Goal: Information Seeking & Learning: Learn about a topic

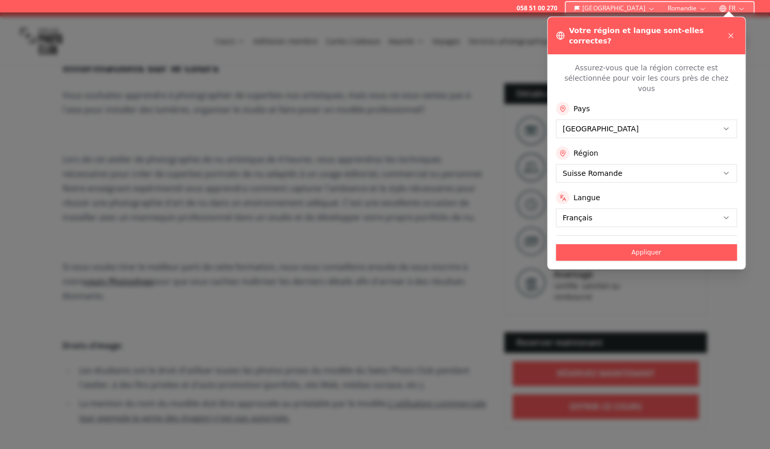
scroll to position [243, 0]
click at [730, 34] on icon at bounding box center [731, 36] width 4 height 4
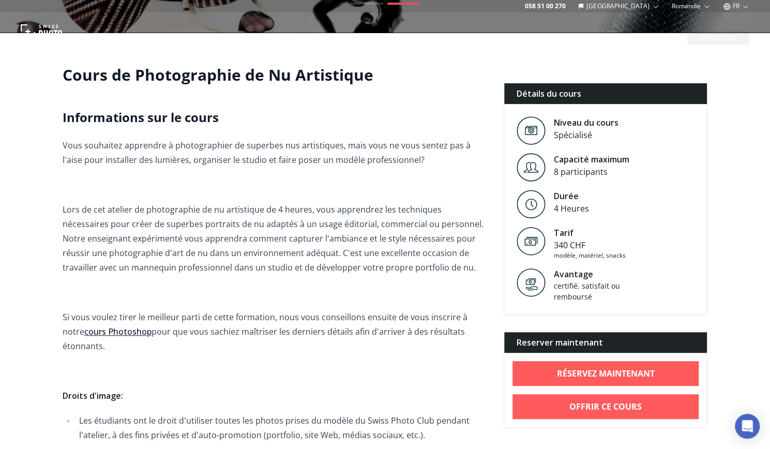
scroll to position [0, 0]
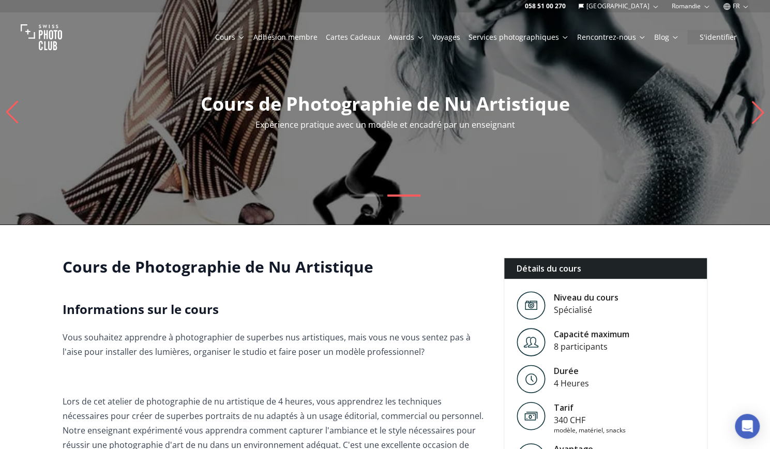
click at [239, 34] on link "Cours" at bounding box center [230, 37] width 30 height 10
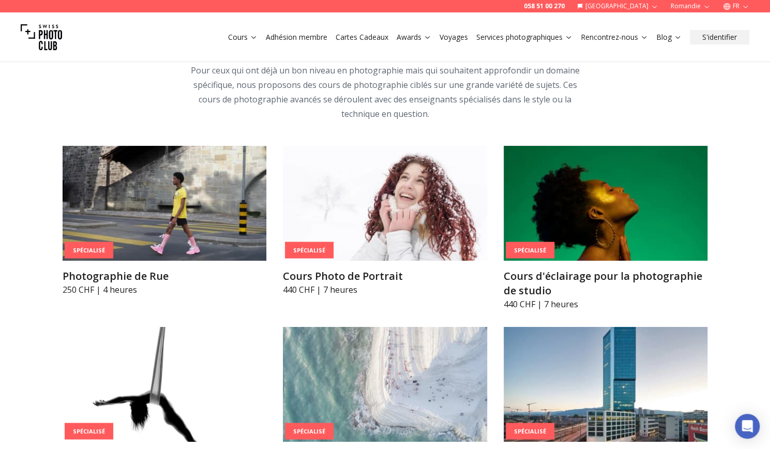
scroll to position [2060, 0]
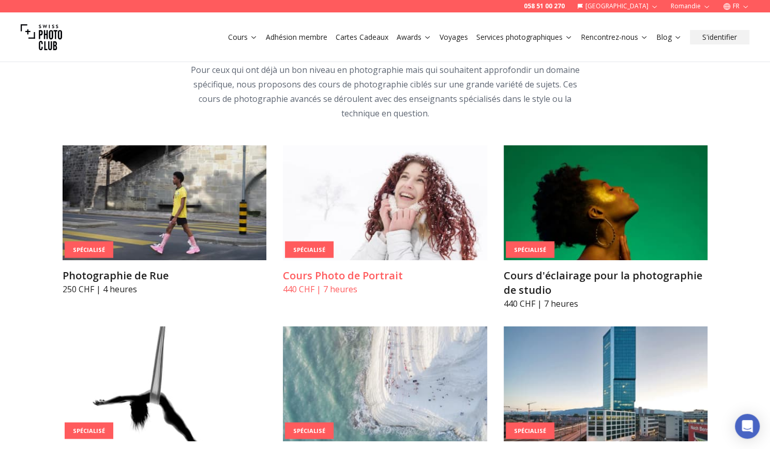
click at [396, 218] on img at bounding box center [385, 202] width 204 height 115
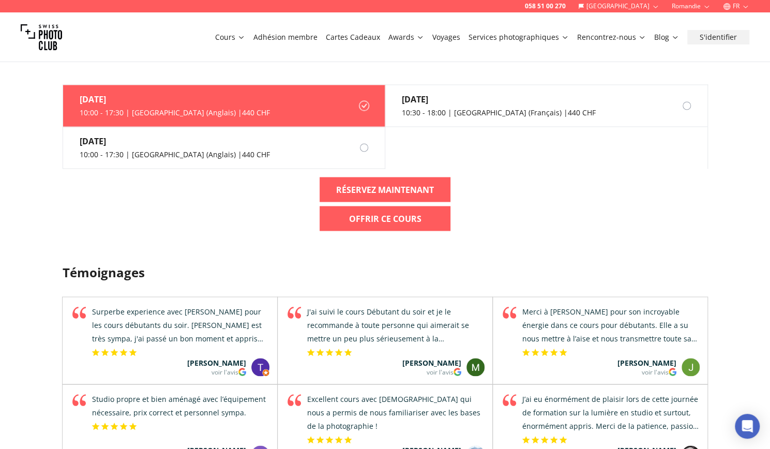
scroll to position [990, 0]
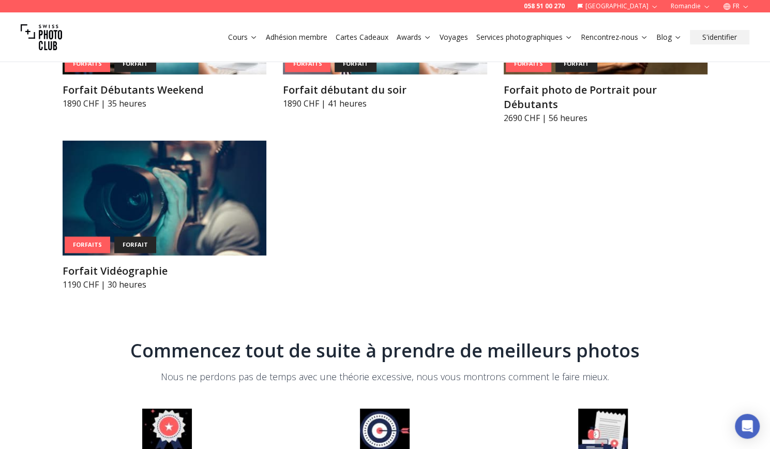
scroll to position [4207, 0]
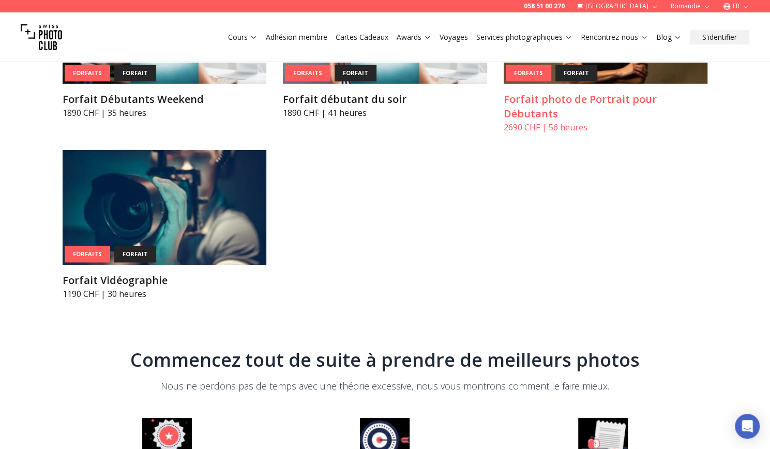
click at [551, 92] on h3 "Forfait photo de Portrait pour Débutants" at bounding box center [606, 106] width 204 height 29
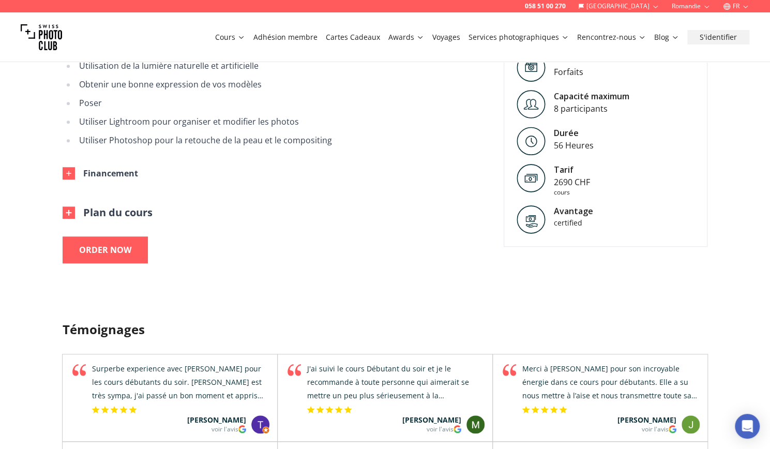
scroll to position [431, 0]
